Goal: Information Seeking & Learning: Learn about a topic

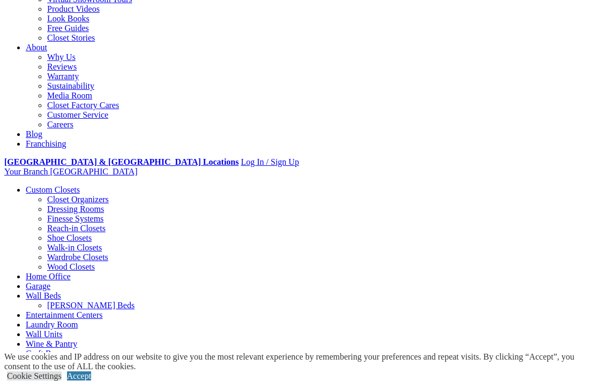
scroll to position [246, 0]
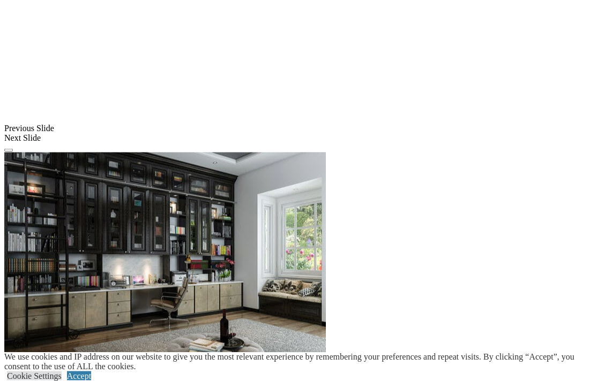
scroll to position [1181, 0]
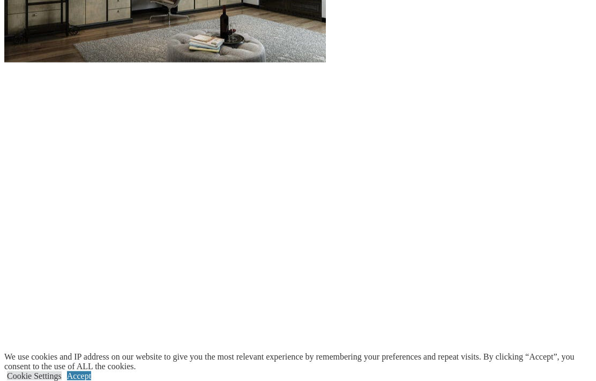
scroll to position [1474, 0]
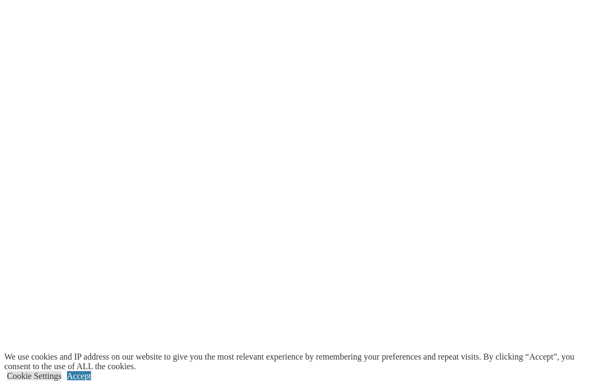
scroll to position [1653, 0]
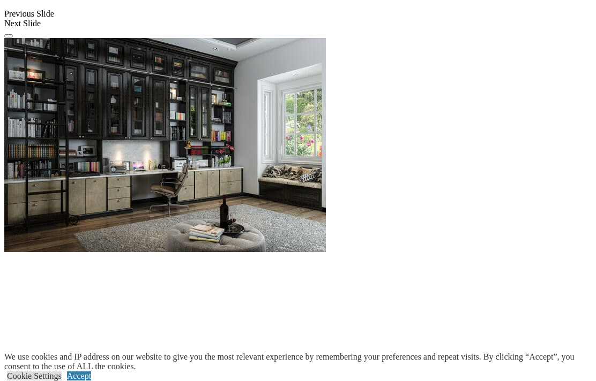
scroll to position [1295, 0]
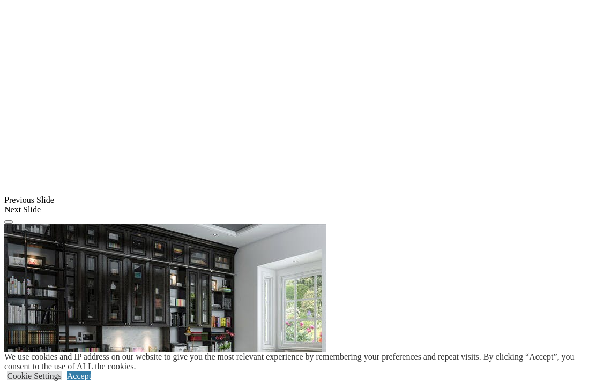
scroll to position [1102, 0]
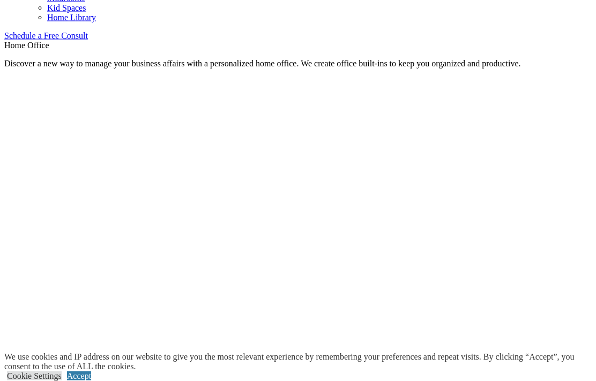
scroll to position [690, 0]
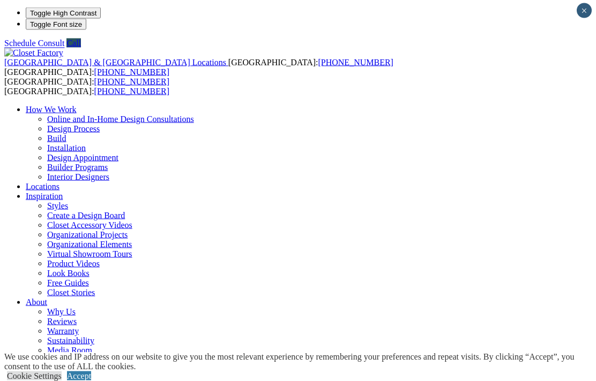
scroll to position [0, 0]
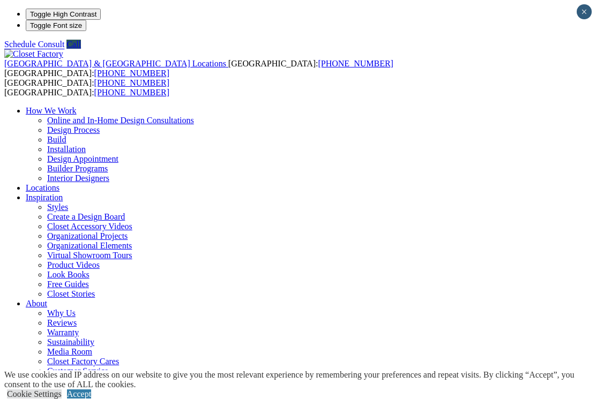
click at [132, 251] on link "Virtual Showroom Tours" at bounding box center [89, 255] width 85 height 9
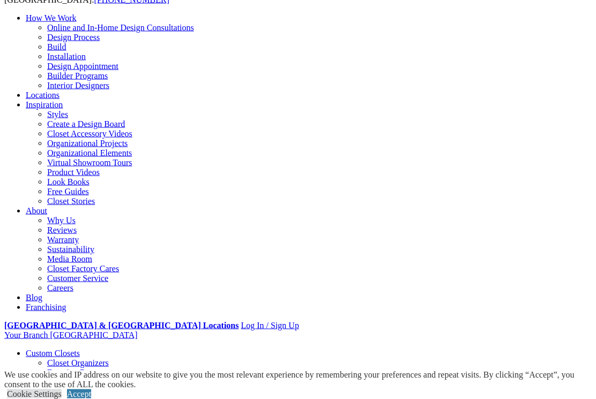
scroll to position [93, 0]
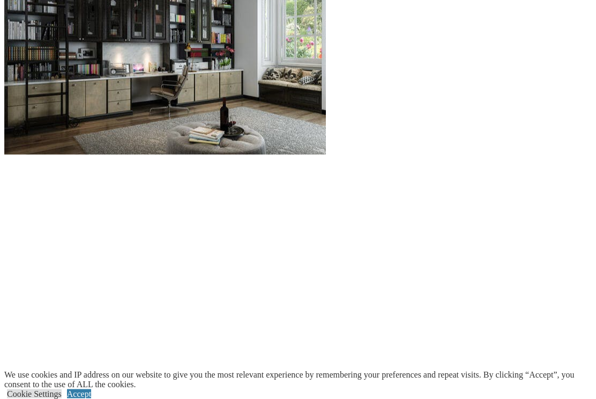
scroll to position [1158, 0]
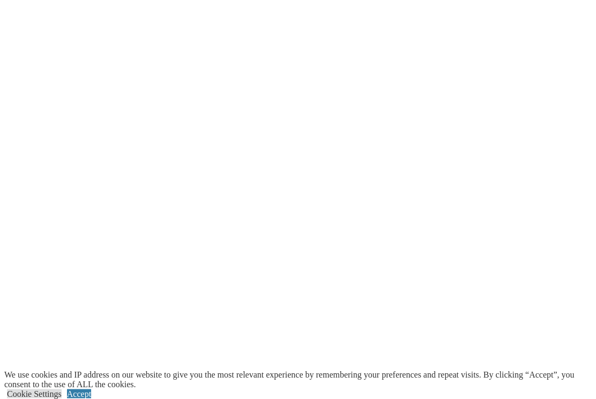
scroll to position [1403, 0]
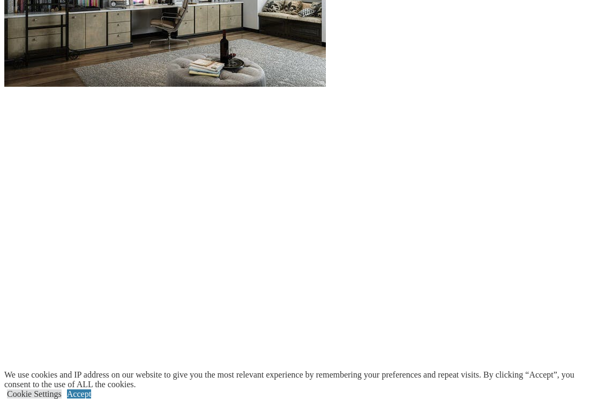
scroll to position [1225, 0]
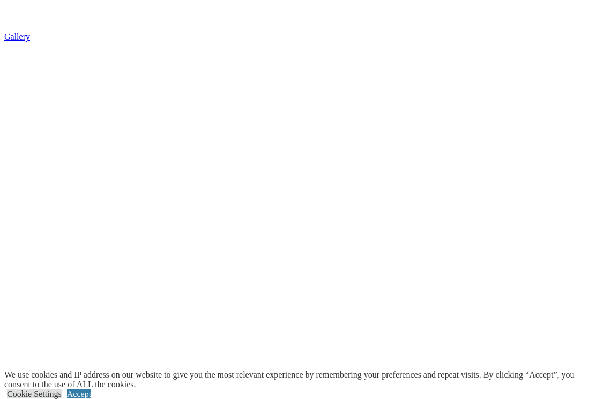
scroll to position [1871, 0]
